Goal: Information Seeking & Learning: Understand process/instructions

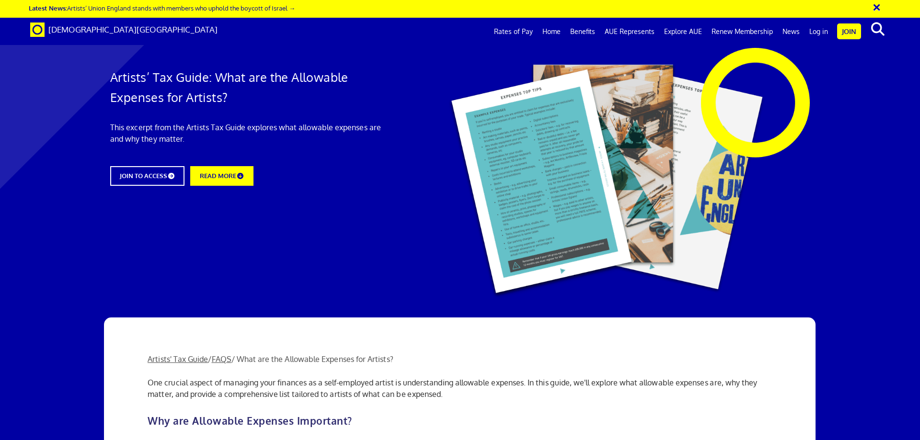
scroll to position [1101, 0]
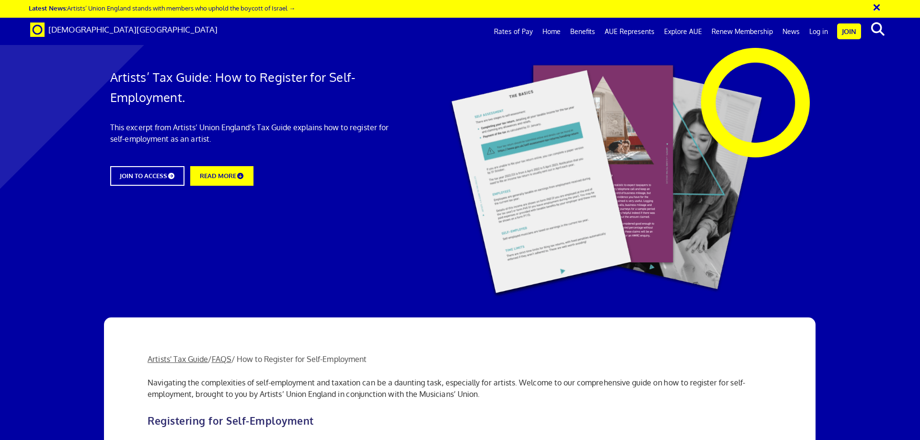
scroll to position [766, 0]
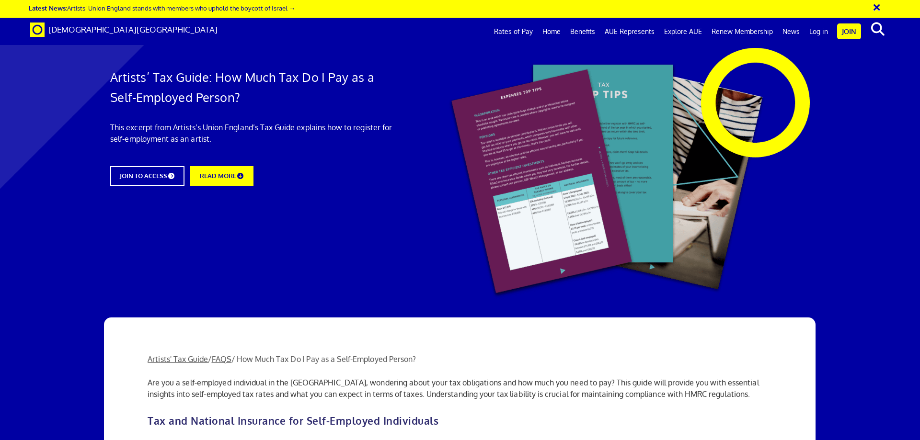
scroll to position [1101, 0]
